Goal: Use online tool/utility: Utilize a website feature to perform a specific function

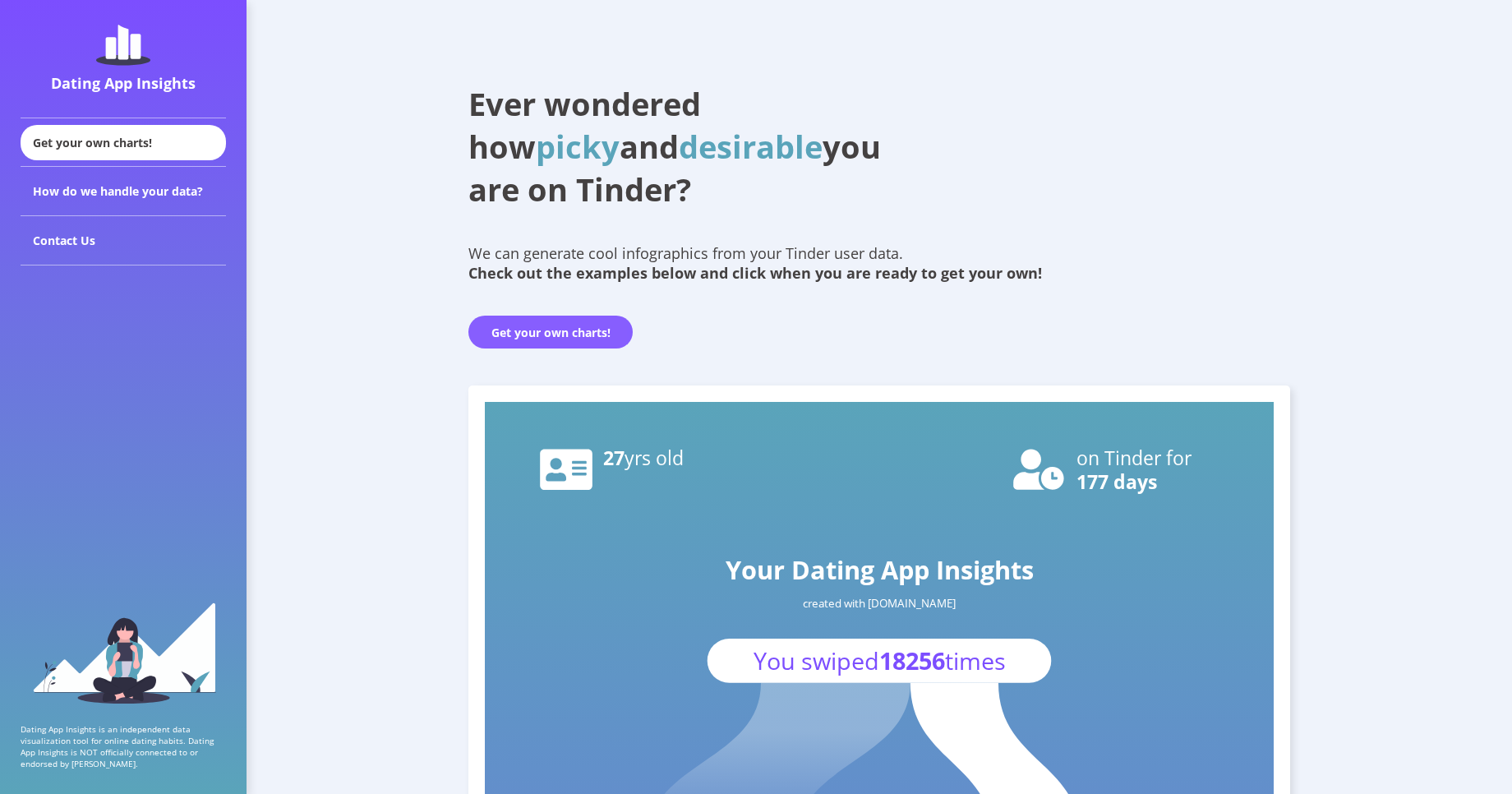
click at [590, 323] on button "Get your own charts!" at bounding box center [550, 332] width 164 height 33
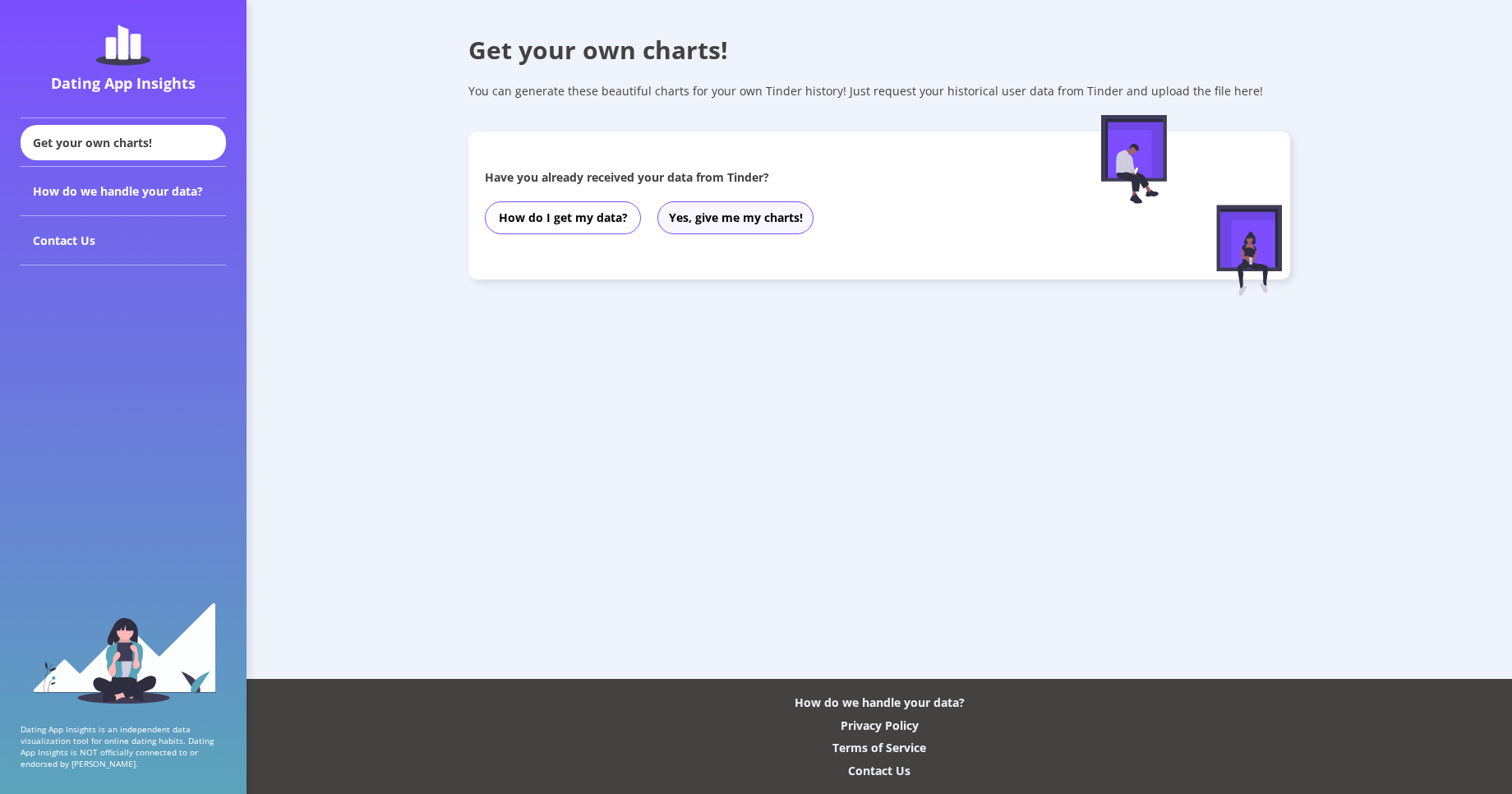
click at [759, 226] on button "Yes, give me my charts!" at bounding box center [735, 218] width 156 height 33
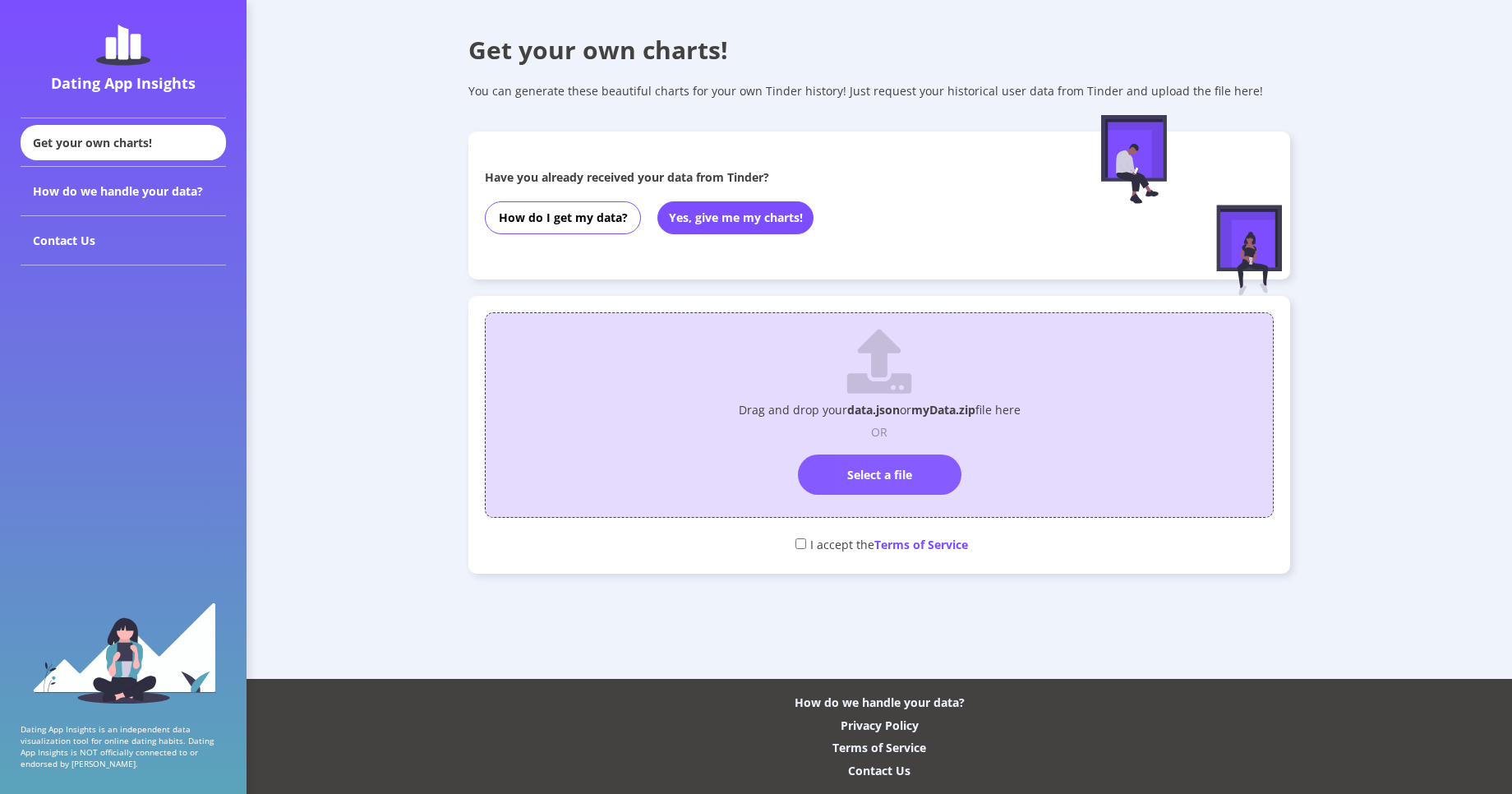
click at [922, 477] on label "Select a file" at bounding box center [879, 475] width 163 height 40
click at [879, 447] on input "Select a file" at bounding box center [879, 447] width 0 height 0
click at [758, 224] on button "Yes, give me my charts!" at bounding box center [735, 218] width 156 height 33
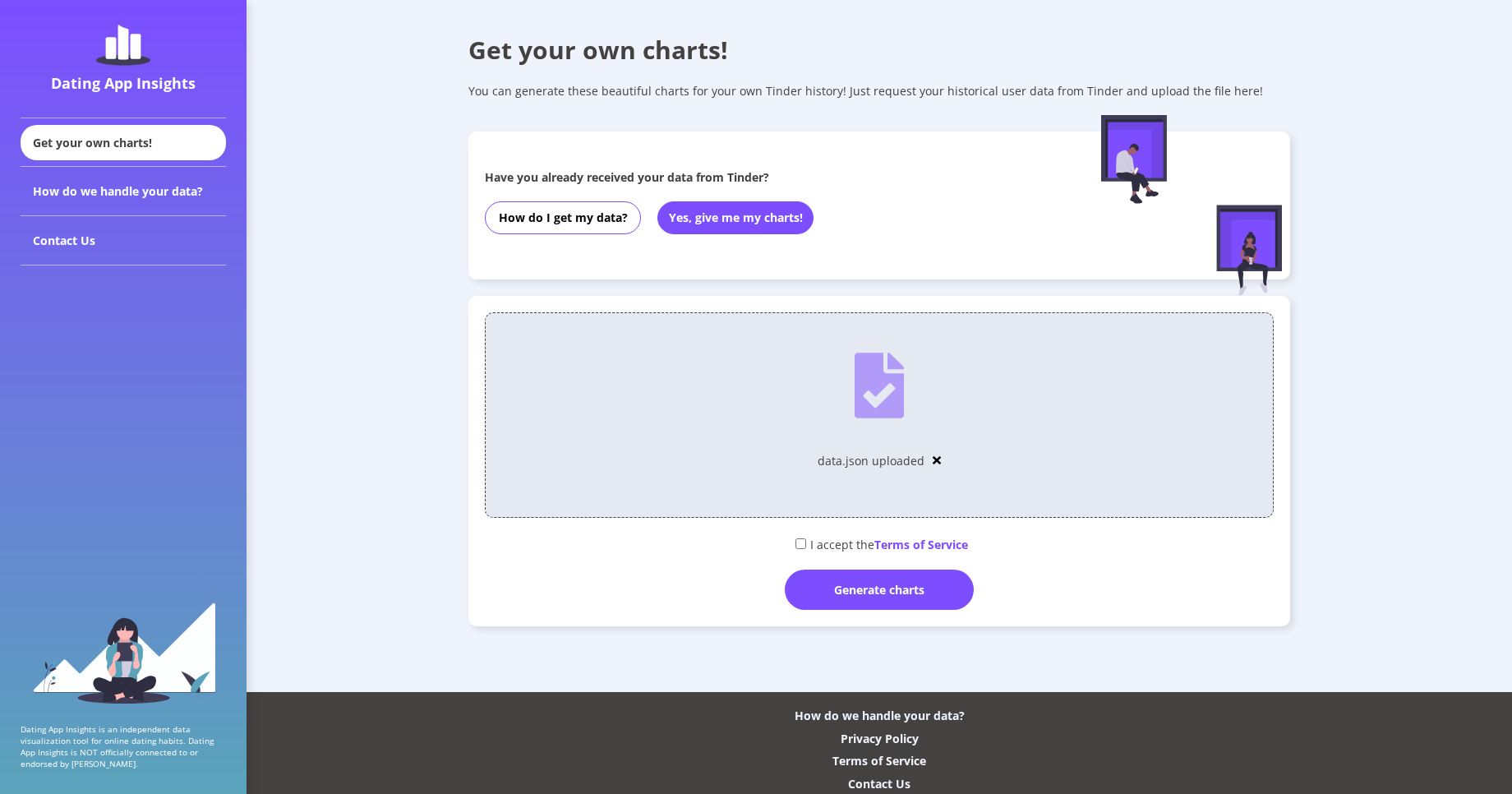
click at [803, 541] on input "checkbox" at bounding box center [801, 544] width 11 height 11
checkbox input "true"
click at [843, 591] on div "Generate charts" at bounding box center [879, 590] width 189 height 40
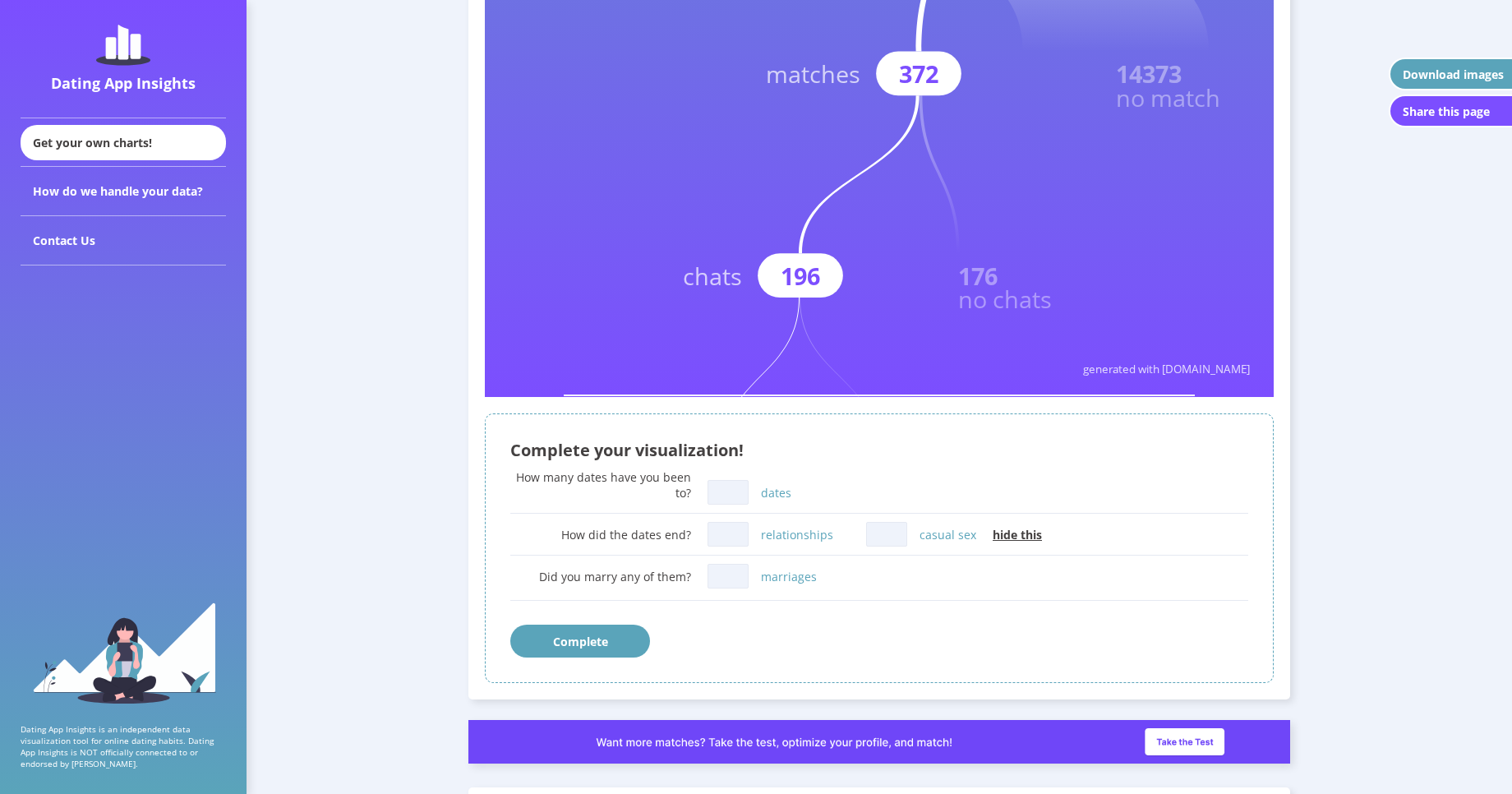
scroll to position [690, 0]
click at [736, 495] on input "dates" at bounding box center [728, 491] width 41 height 25
click at [878, 524] on input "casual sex" at bounding box center [887, 533] width 41 height 25
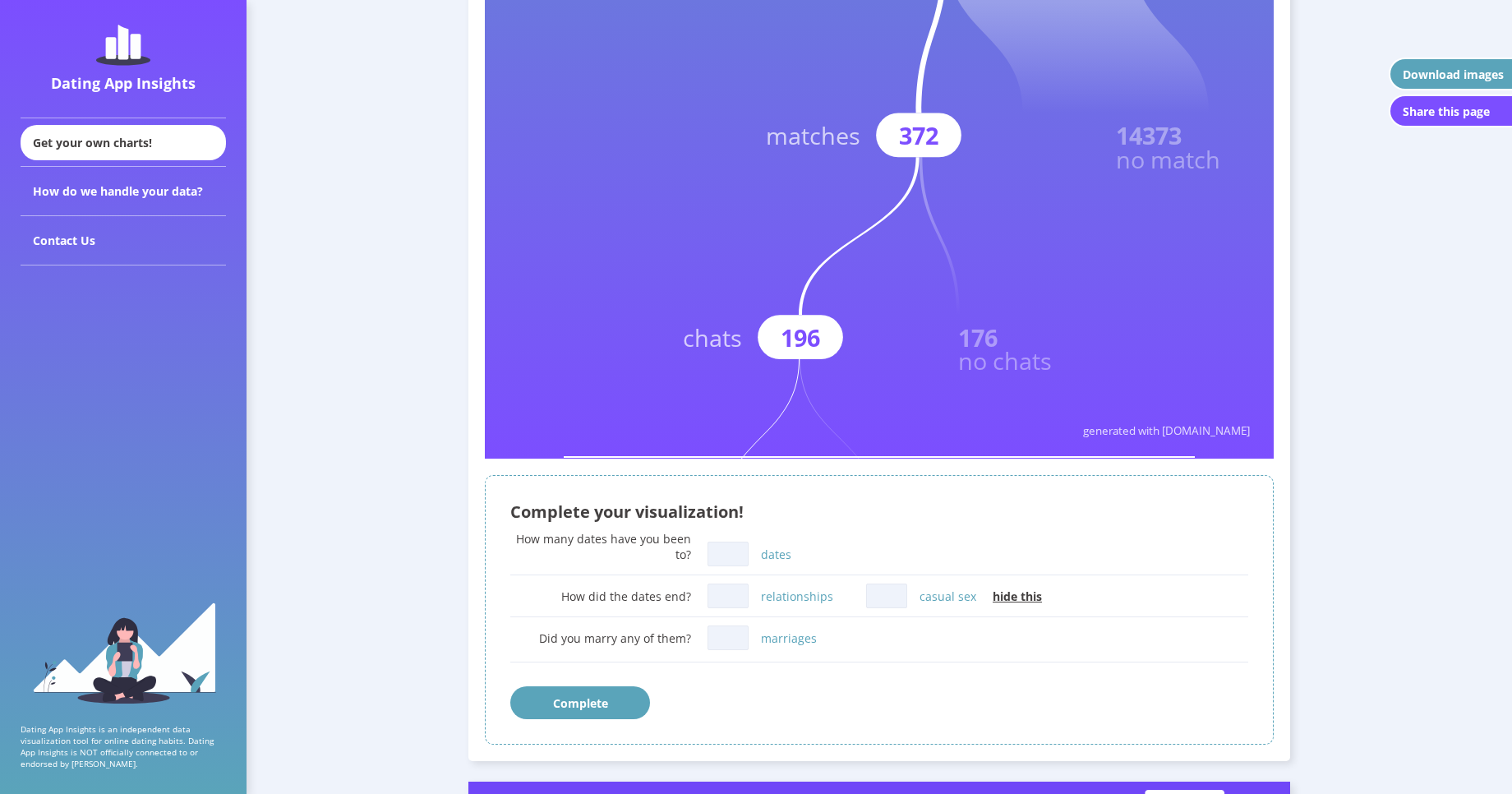
scroll to position [591, 0]
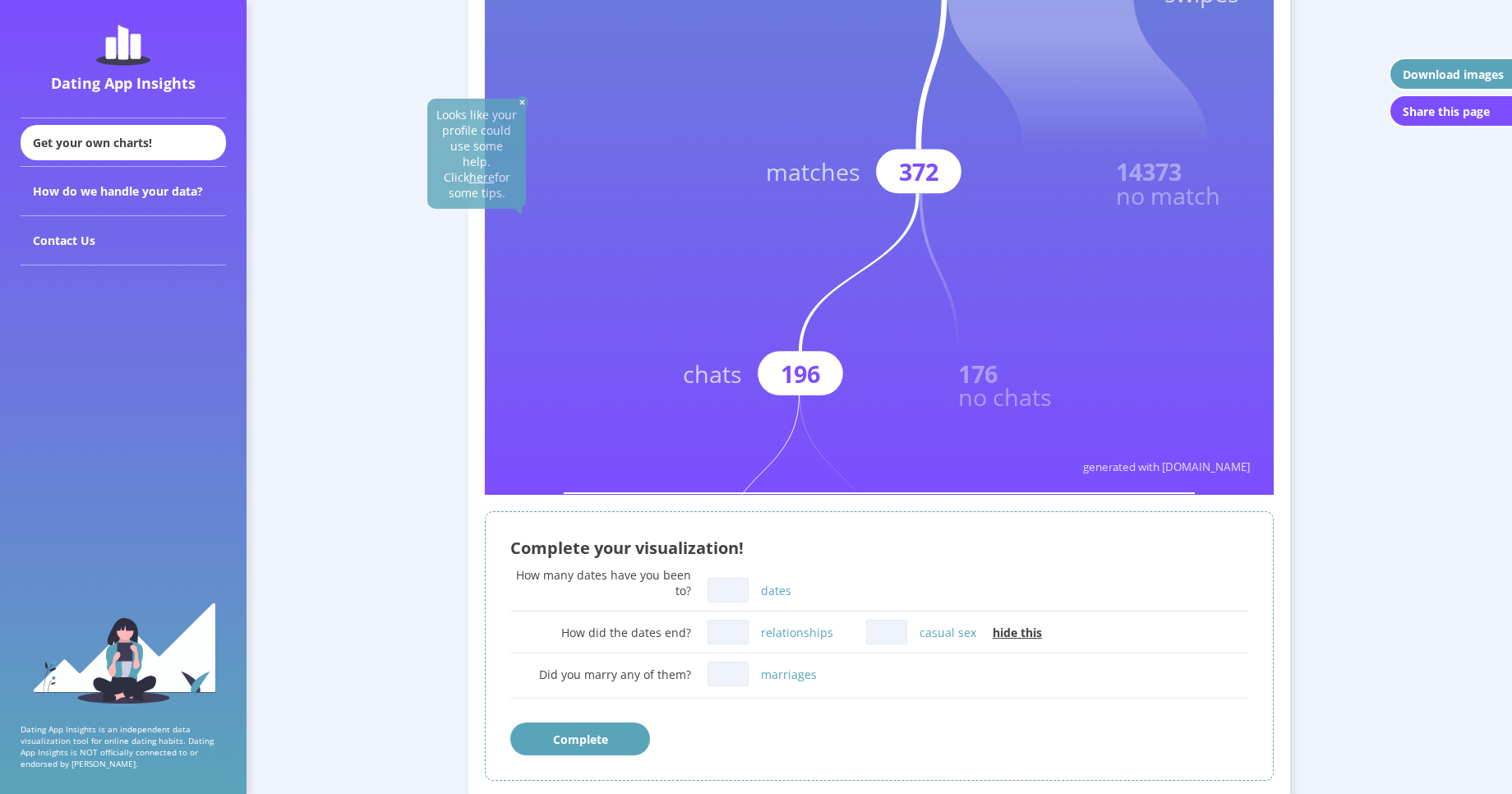
click at [726, 674] on input "marriages" at bounding box center [728, 674] width 41 height 25
type input "0"
click at [1066, 519] on div "Complete your visualization! How many dates have you been to? dates How did the…" at bounding box center [879, 646] width 789 height 270
click at [721, 590] on input "dates" at bounding box center [728, 590] width 41 height 25
type input "4"
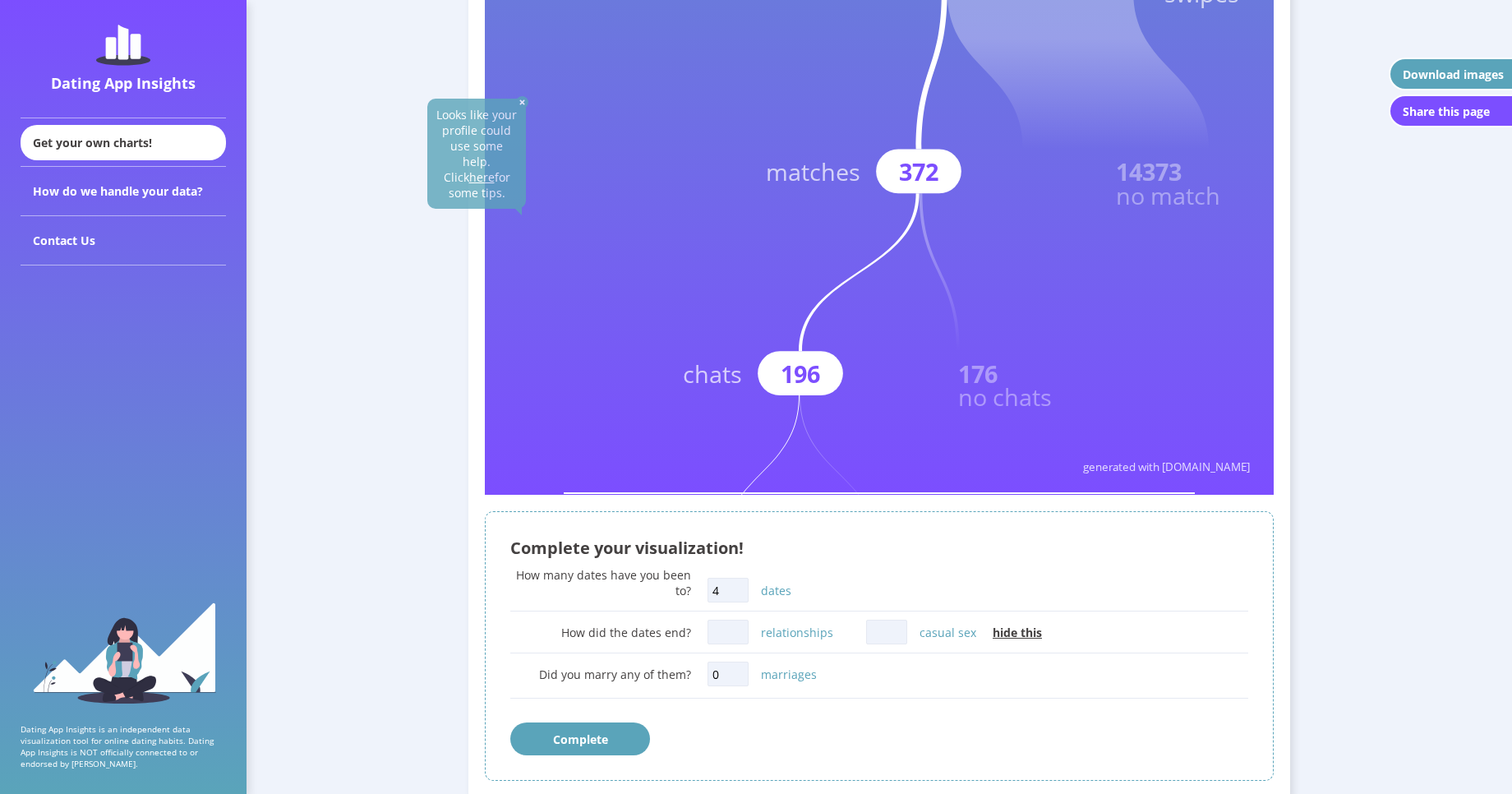
click at [883, 637] on input "casual sex" at bounding box center [887, 632] width 41 height 25
type input "4"
click at [907, 735] on div "Complete" at bounding box center [879, 739] width 738 height 33
click at [595, 745] on button "Complete" at bounding box center [580, 739] width 139 height 33
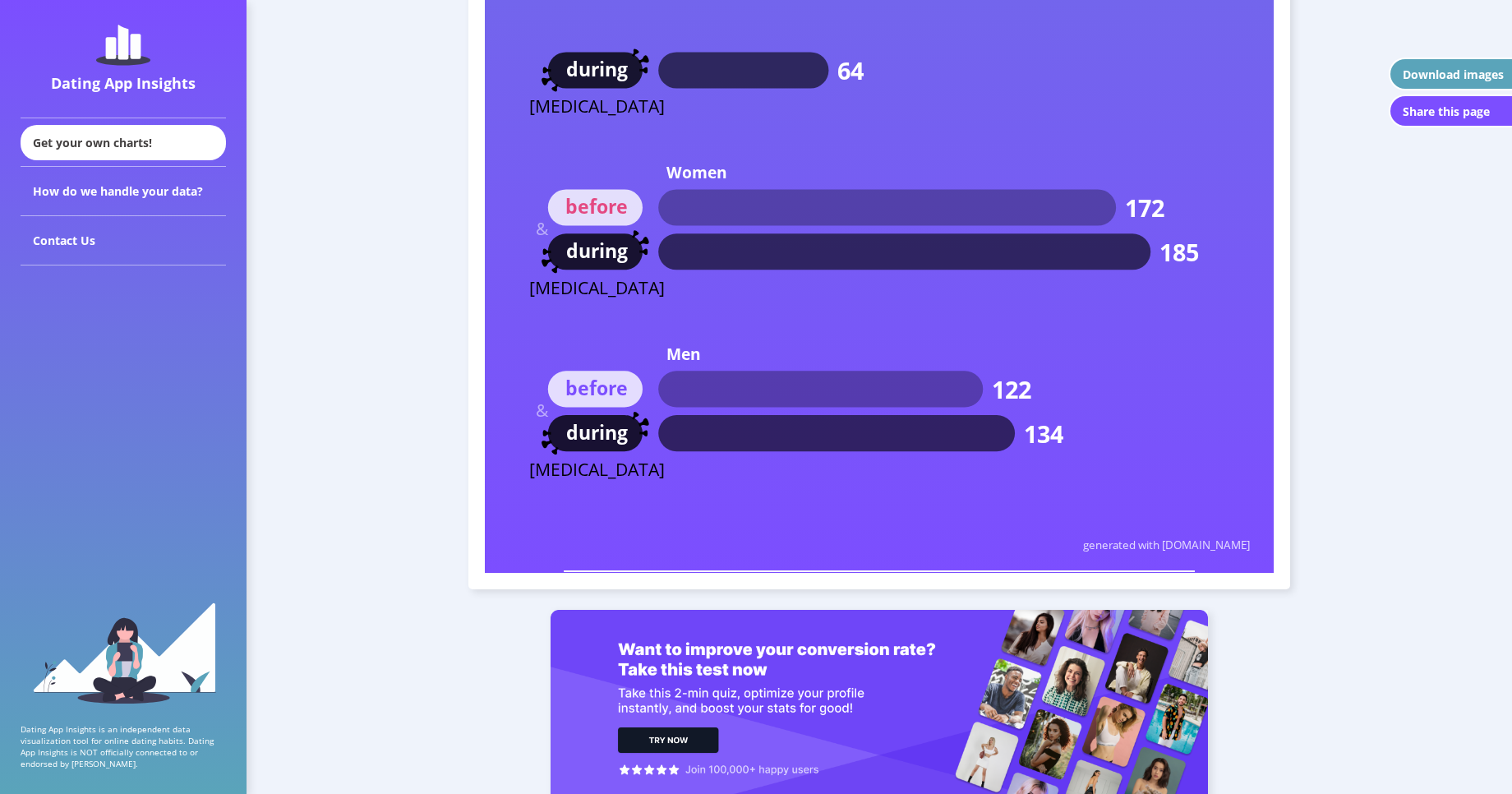
scroll to position [9971, 0]
